Goal: Task Accomplishment & Management: Complete application form

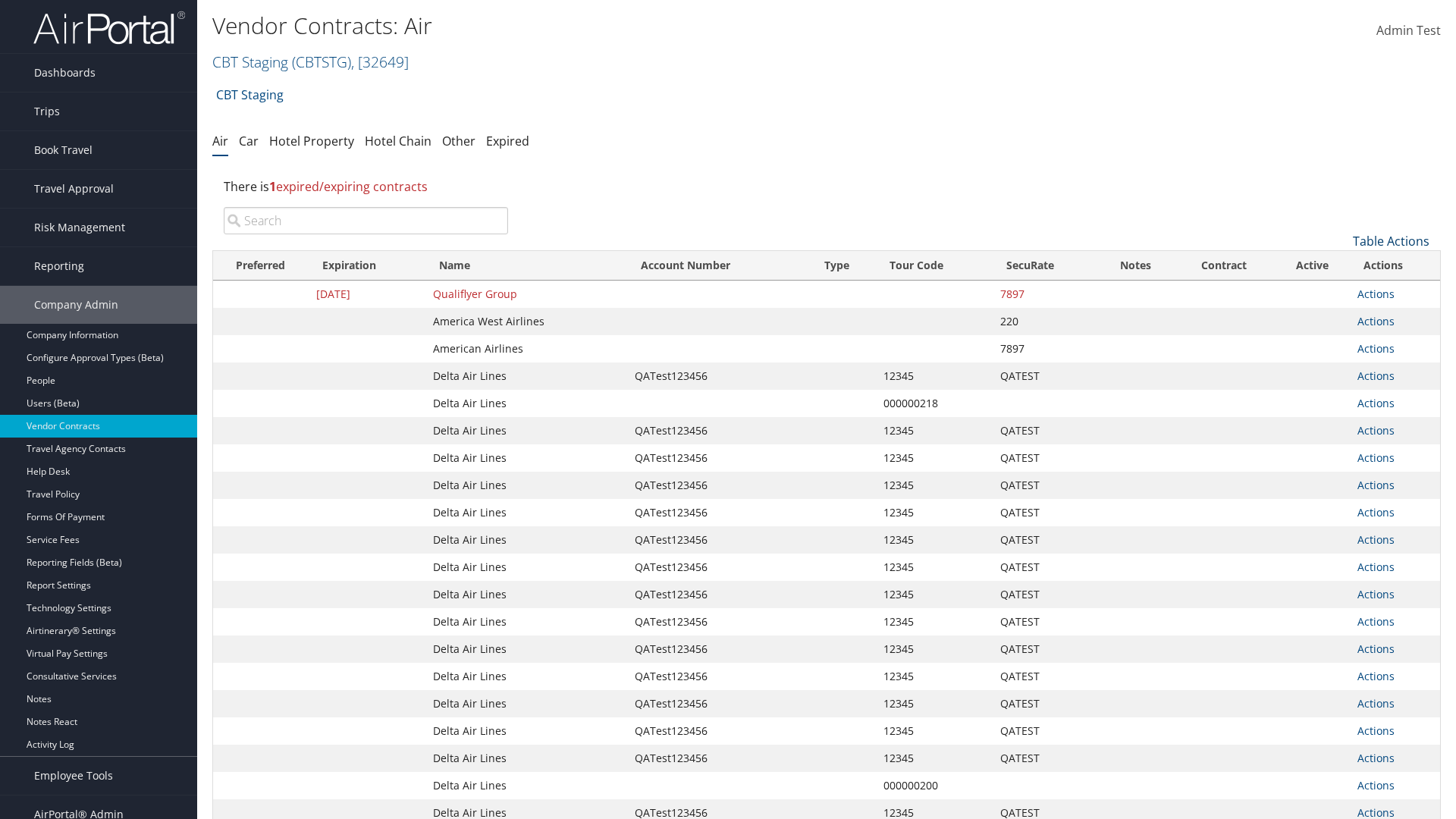
click at [1391, 241] on link "Table Actions" at bounding box center [1391, 241] width 76 height 16
click at [1341, 264] on link "Create New Contract" at bounding box center [1341, 264] width 200 height 26
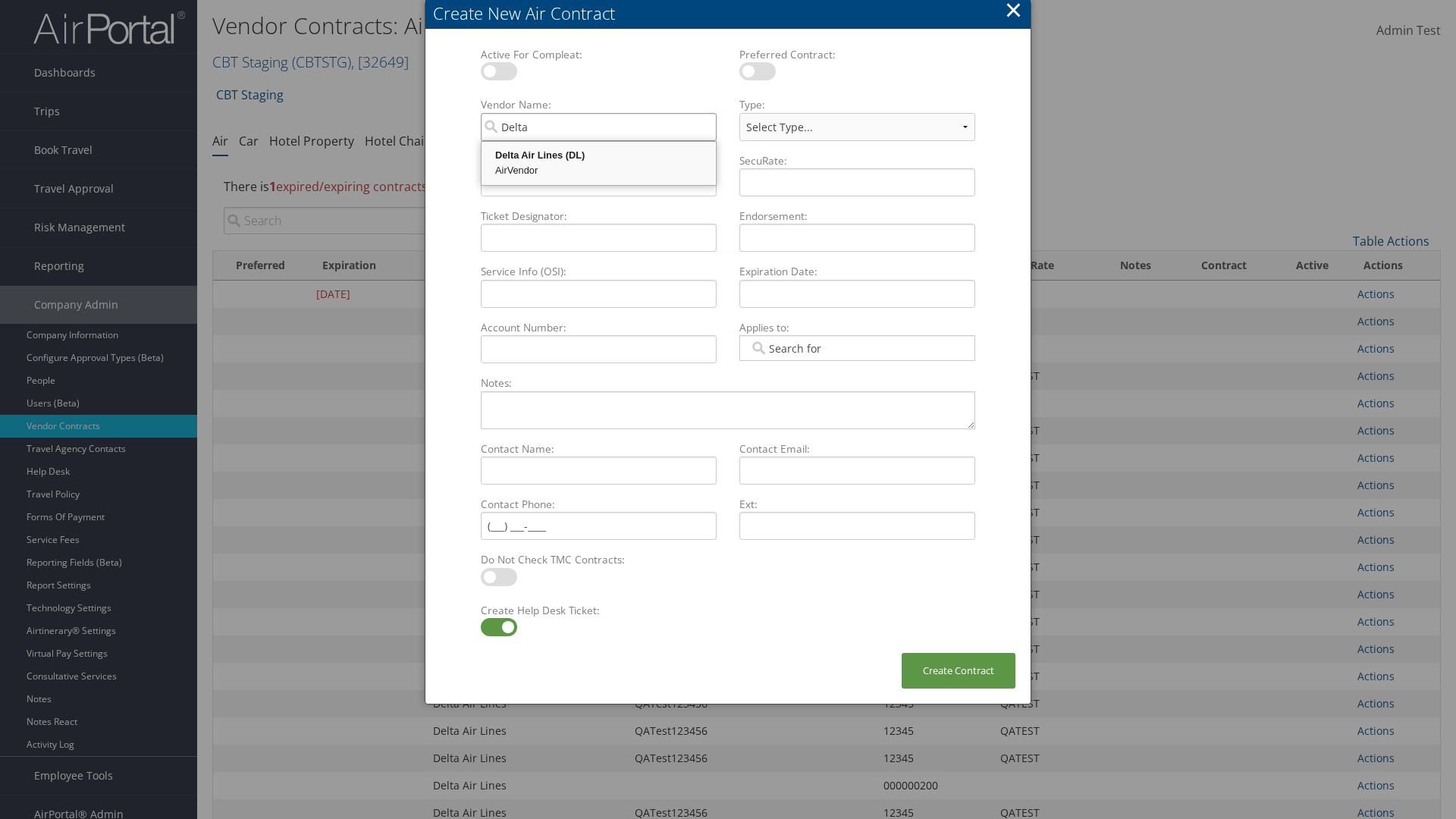
type input "Delta Air Lines"
select select "[object Object]"
type input "Delta Air Lines"
type input "QATest123456"
type input "12345"
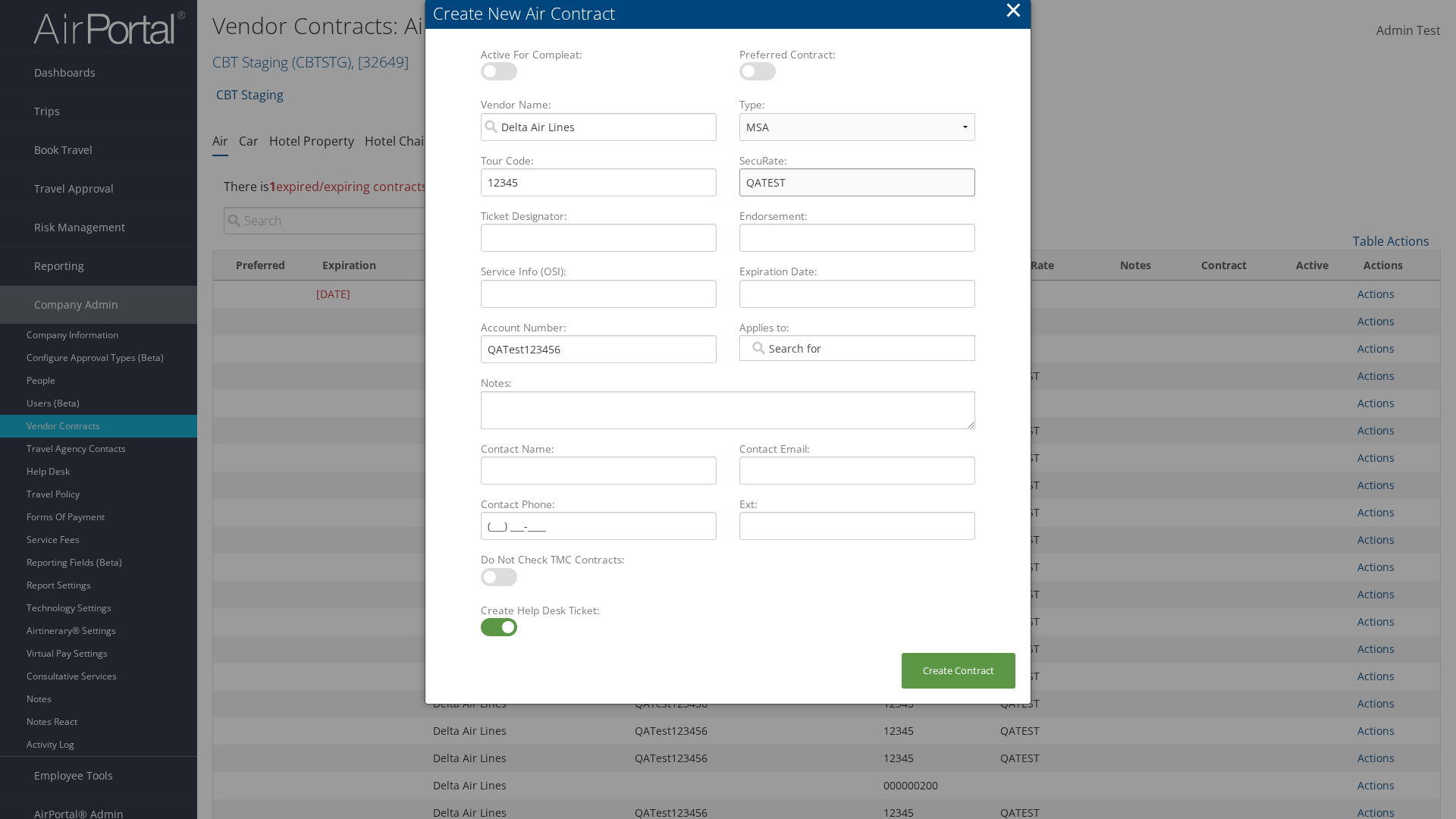
type input "QATEST"
click at [498, 627] on label at bounding box center [499, 627] width 37 height 18
click at [498, 627] on input "checkbox" at bounding box center [493, 629] width 10 height 10
checkbox input "false"
click at [958, 671] on button "Create Contract" at bounding box center [958, 671] width 114 height 36
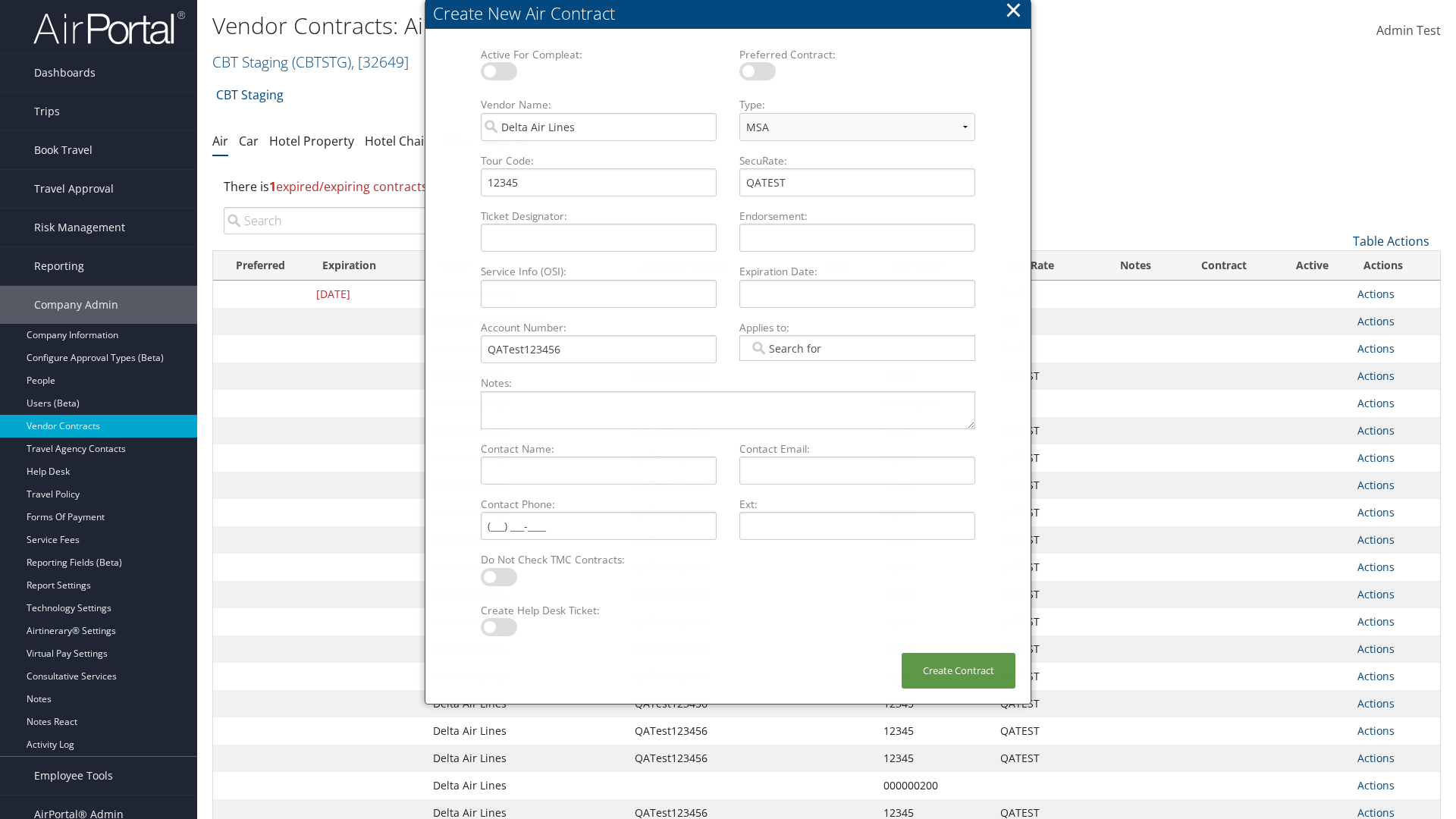
click at [366, 221] on input "search" at bounding box center [366, 221] width 285 height 27
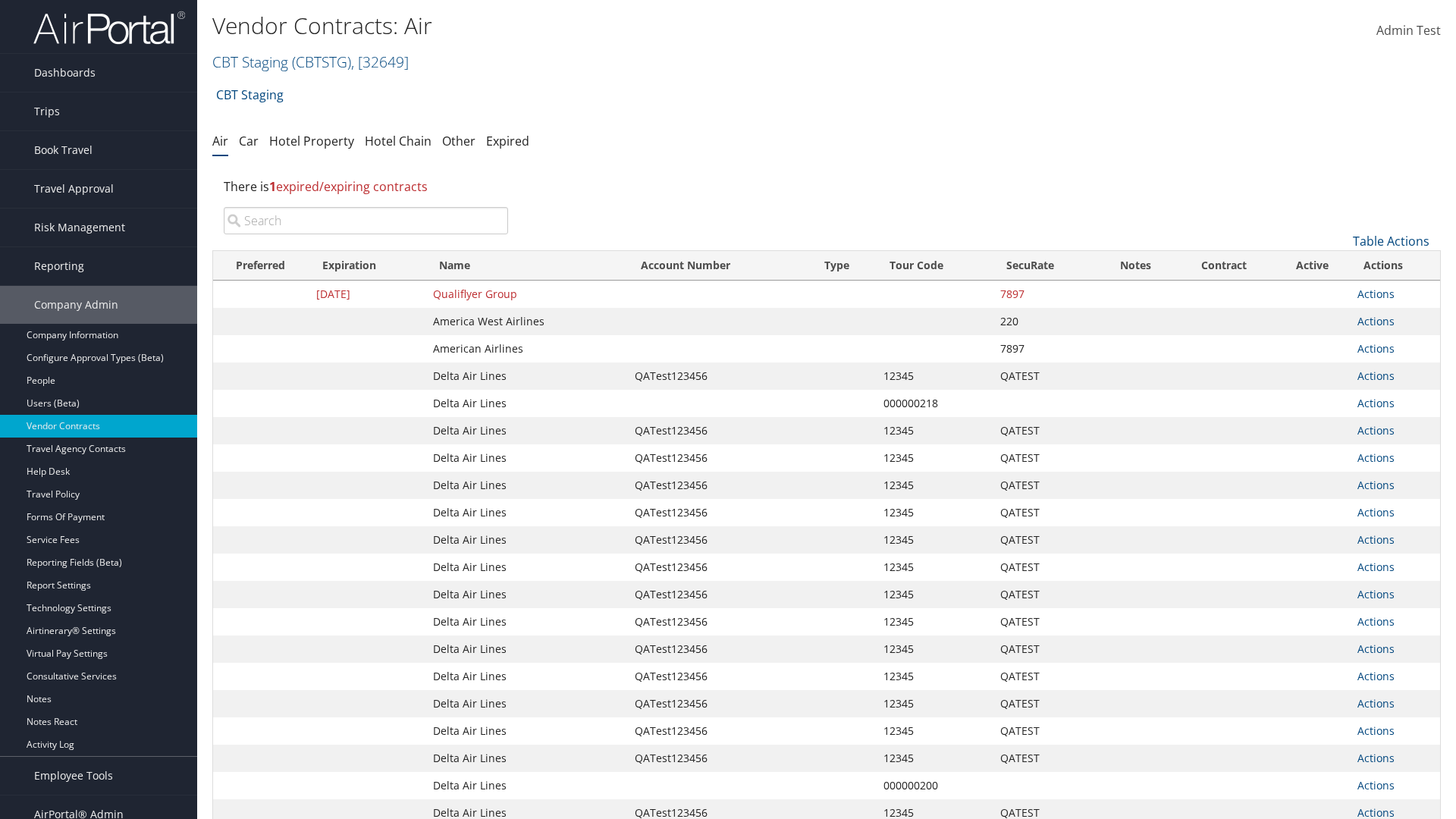
type input "QATest123456"
